Goal: Information Seeking & Learning: Learn about a topic

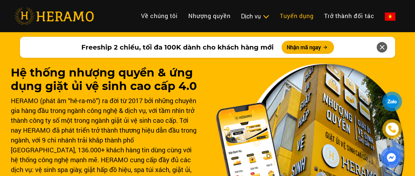
click at [275, 18] on link "Tuyển dụng" at bounding box center [297, 16] width 44 height 14
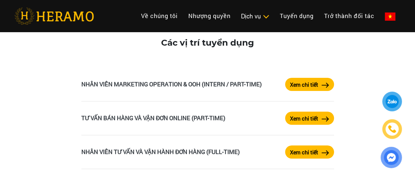
scroll to position [1115, 0]
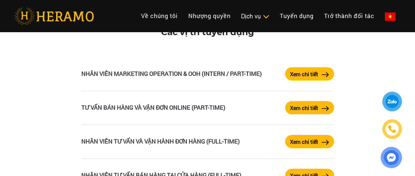
click at [308, 105] on label "Xem chi tiết" at bounding box center [304, 108] width 28 height 8
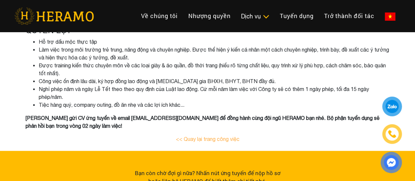
scroll to position [314, 0]
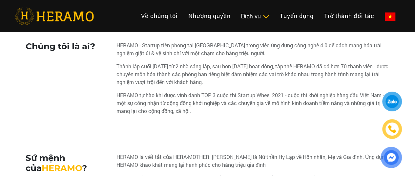
scroll to position [66, 0]
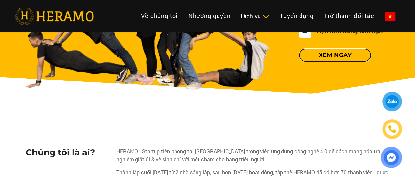
click at [318, 55] on button "Xem ngay" at bounding box center [335, 55] width 72 height 13
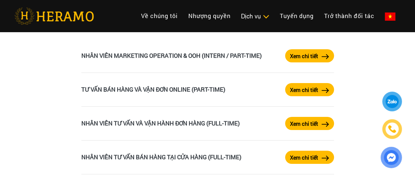
scroll to position [1123, 0]
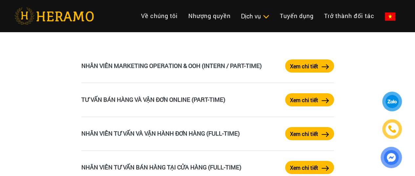
click at [301, 97] on label "Xem chi tiết" at bounding box center [304, 100] width 28 height 8
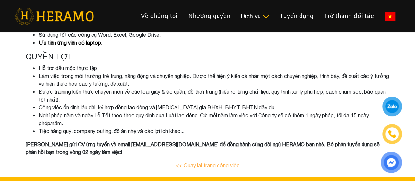
scroll to position [295, 0]
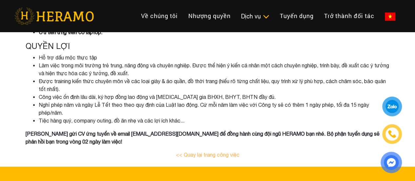
click at [101, 135] on b "[PERSON_NAME] gửi CV ứng tuyển về email [EMAIL_ADDRESS][DOMAIN_NAME] để đồng hà…" at bounding box center [203, 138] width 354 height 14
drag, startPoint x: 115, startPoint y: 134, endPoint x: 153, endPoint y: 134, distance: 38.4
click at [153, 134] on b "[PERSON_NAME] gửi CV ứng tuyển về email [EMAIL_ADDRESS][DOMAIN_NAME] để đồng hà…" at bounding box center [203, 138] width 354 height 14
copy b "[EMAIL_ADDRESS][DOMAIN_NAME]"
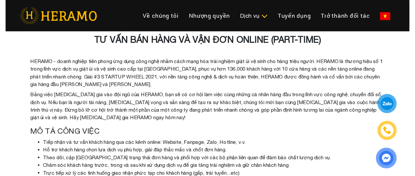
scroll to position [0, 0]
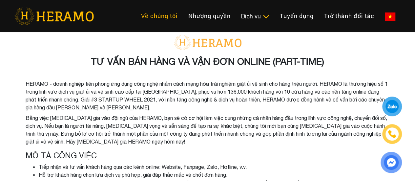
click at [136, 10] on link "Về chúng tôi" at bounding box center [159, 16] width 47 height 14
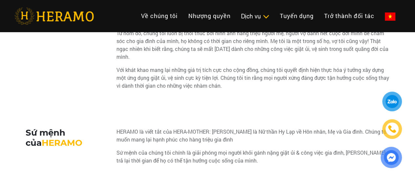
scroll to position [295, 0]
